Goal: Find contact information: Find contact information

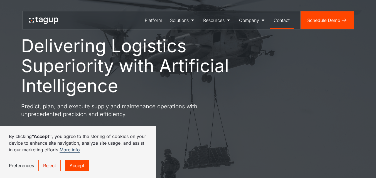
click at [281, 20] on div "Contact" at bounding box center [281, 20] width 16 height 7
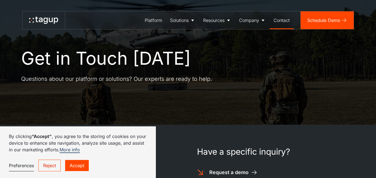
click at [282, 20] on div "Contact" at bounding box center [281, 20] width 16 height 7
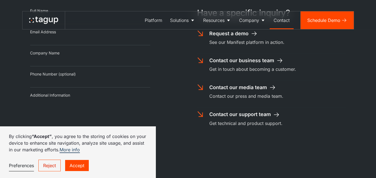
click at [78, 167] on link "Accept" at bounding box center [77, 165] width 24 height 11
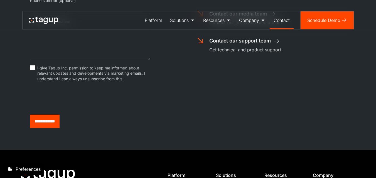
scroll to position [222, 0]
